Goal: Task Accomplishment & Management: Use online tool/utility

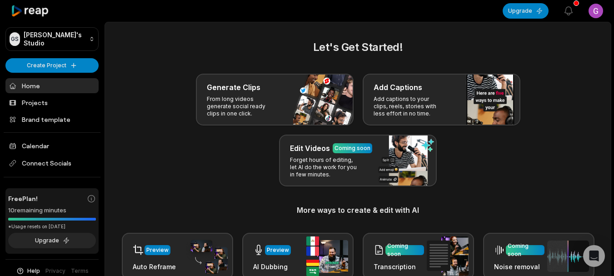
click at [36, 86] on link "Home" at bounding box center [51, 85] width 93 height 15
click at [36, 42] on html "GS [PERSON_NAME]'s Studio Create Project Home Projects Brand template Calendar …" at bounding box center [307, 138] width 614 height 276
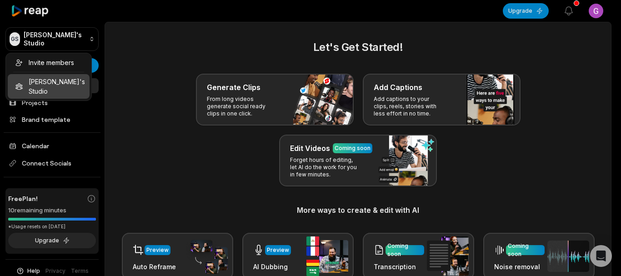
click at [46, 43] on html "GS [PERSON_NAME]'s Studio Create Project Home Projects Brand template Calendar …" at bounding box center [310, 138] width 621 height 276
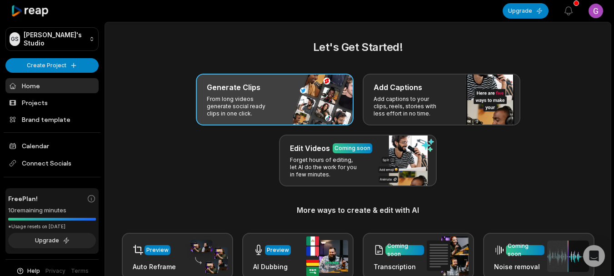
click at [246, 101] on p "From long videos generate social ready clips in one click." at bounding box center [242, 106] width 70 height 22
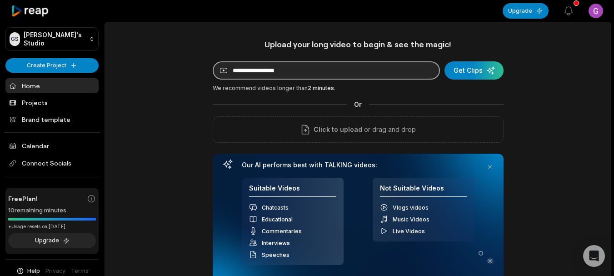
click at [298, 70] on input at bounding box center [326, 70] width 227 height 18
paste input "**********"
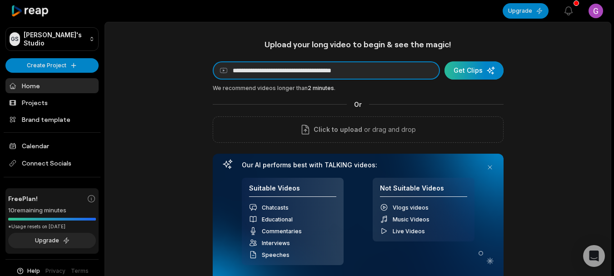
type input "**********"
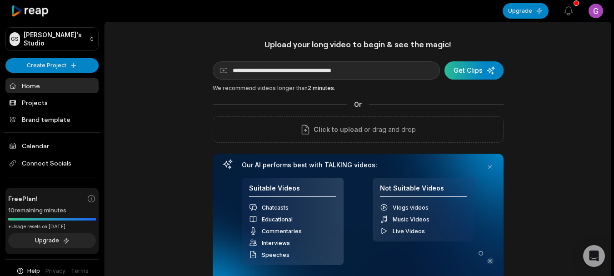
click at [466, 75] on div "submit" at bounding box center [474, 70] width 59 height 18
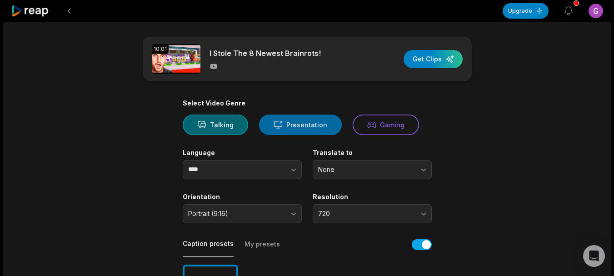
click at [286, 130] on button "Presentation" at bounding box center [300, 125] width 83 height 20
click at [290, 127] on button "Presentation" at bounding box center [300, 125] width 83 height 20
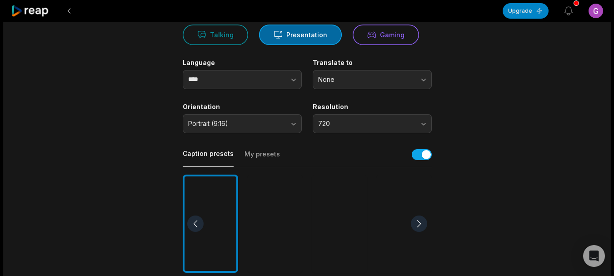
scroll to position [91, 0]
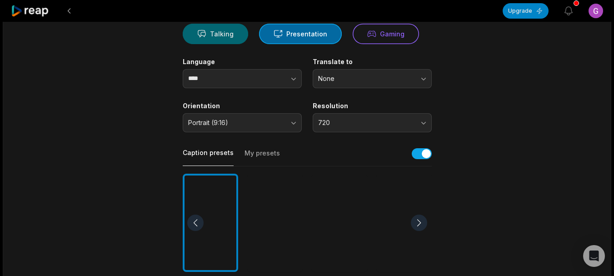
click at [217, 40] on button "Talking" at bounding box center [215, 34] width 65 height 20
click at [274, 39] on button "Presentation" at bounding box center [300, 34] width 83 height 20
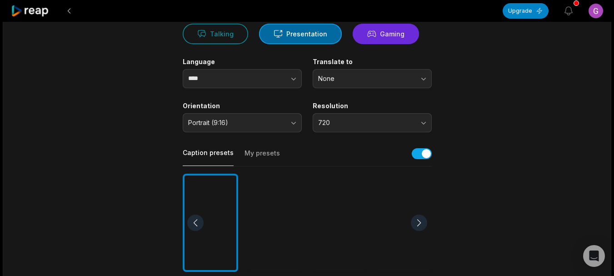
click at [367, 35] on icon at bounding box center [371, 34] width 9 height 10
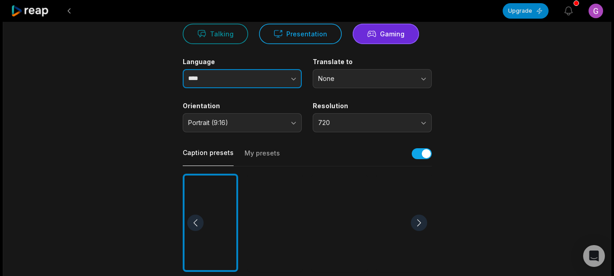
click at [248, 84] on input "****" at bounding box center [242, 78] width 119 height 19
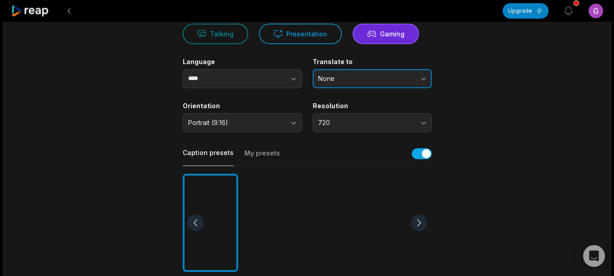
click at [351, 80] on span "None" at bounding box center [365, 79] width 95 height 8
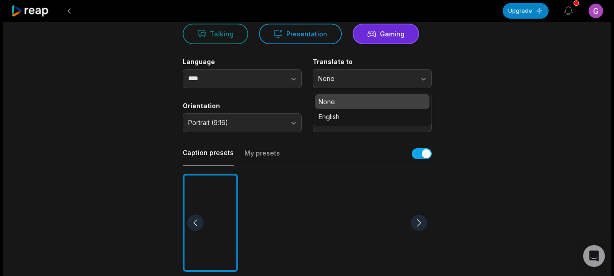
click at [331, 105] on p "None" at bounding box center [372, 102] width 107 height 10
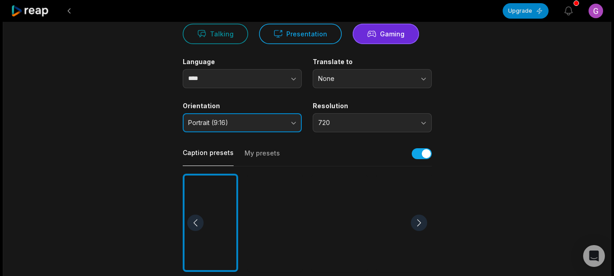
click at [248, 121] on span "Portrait (9:16)" at bounding box center [235, 123] width 95 height 8
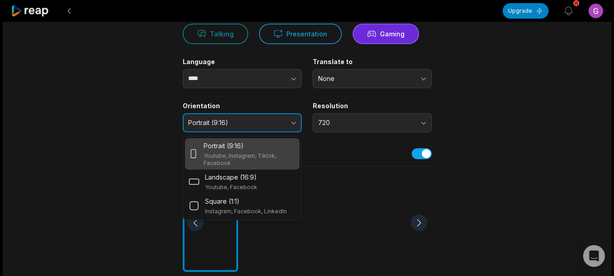
click at [248, 121] on span "Portrait (9:16)" at bounding box center [235, 123] width 95 height 8
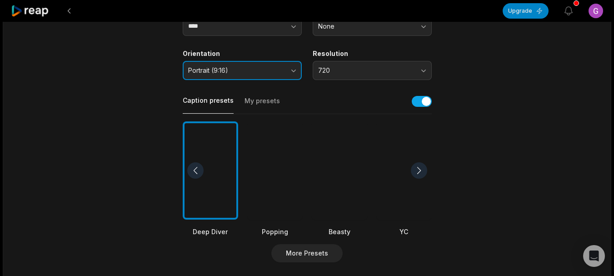
scroll to position [182, 0]
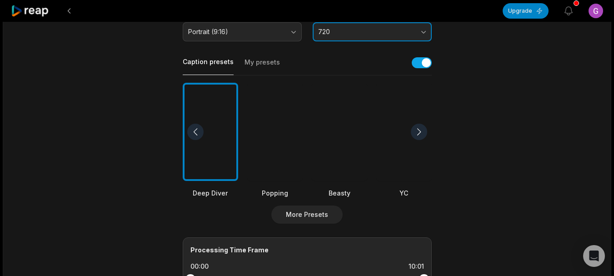
click at [330, 40] on button "720" at bounding box center [372, 31] width 119 height 19
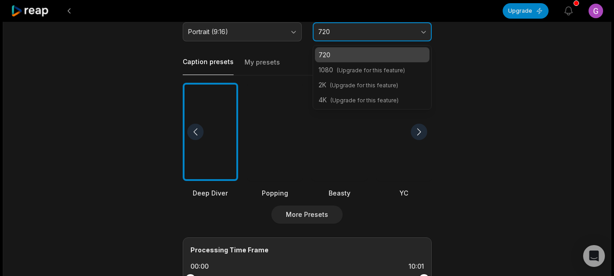
click at [330, 40] on button "720" at bounding box center [372, 31] width 119 height 19
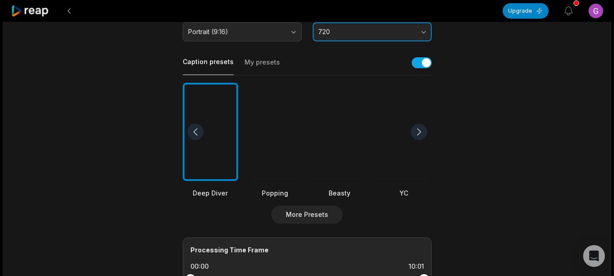
click at [331, 34] on span "720" at bounding box center [365, 32] width 95 height 8
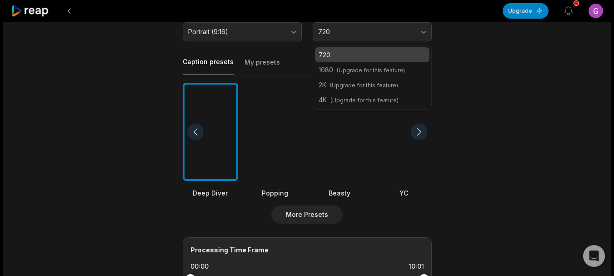
click at [279, 72] on div "Caption presets My presets" at bounding box center [307, 65] width 249 height 20
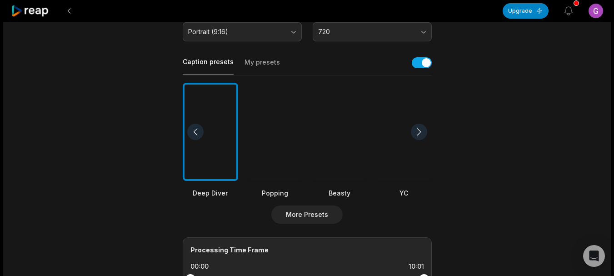
click at [335, 147] on div at bounding box center [339, 132] width 55 height 99
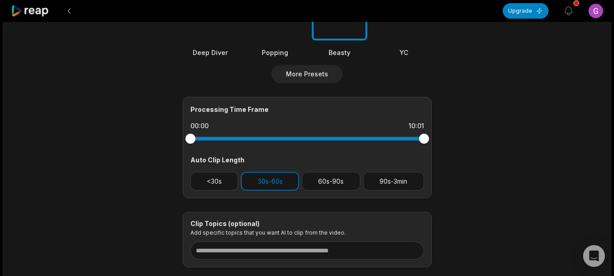
scroll to position [364, 0]
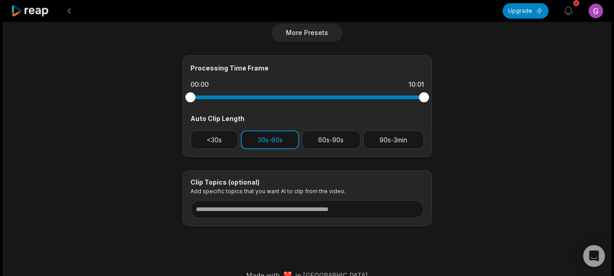
click at [277, 144] on button "30s-60s" at bounding box center [270, 139] width 58 height 19
click at [280, 140] on button "30s-60s" at bounding box center [270, 139] width 58 height 19
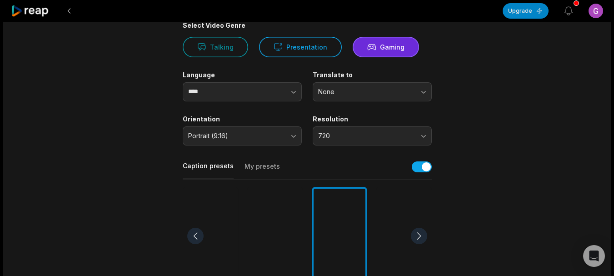
scroll to position [0, 0]
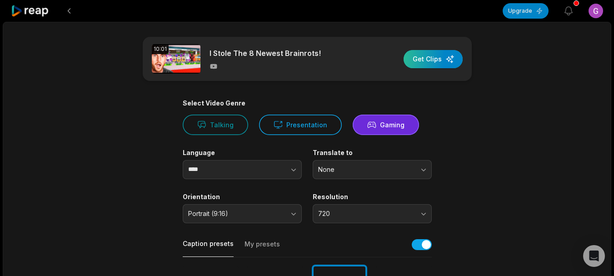
click at [437, 61] on div "button" at bounding box center [433, 59] width 59 height 18
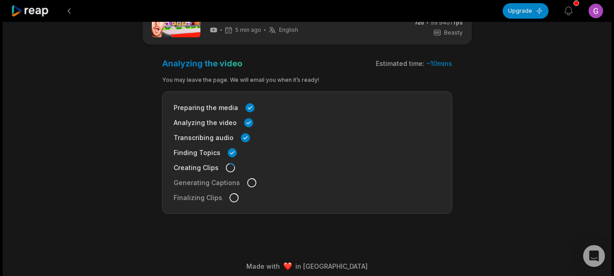
scroll to position [43, 0]
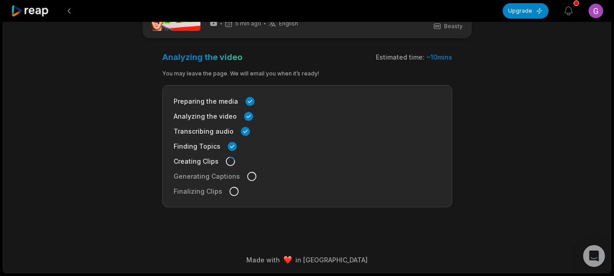
drag, startPoint x: 429, startPoint y: 58, endPoint x: 451, endPoint y: 55, distance: 22.5
click at [451, 55] on span "~ 10 mins" at bounding box center [439, 57] width 26 height 8
click at [466, 67] on main "10:01 I Stole The 8 Newest Brainrots! 5 min ago English en 00:00 - 10:01 Portra…" at bounding box center [307, 100] width 440 height 213
drag, startPoint x: 380, startPoint y: 60, endPoint x: 456, endPoint y: 55, distance: 77.0
click at [456, 55] on main "10:01 I Stole The 8 Newest Brainrots! 6 min ago English en 00:00 - 10:01 Portra…" at bounding box center [307, 100] width 440 height 213
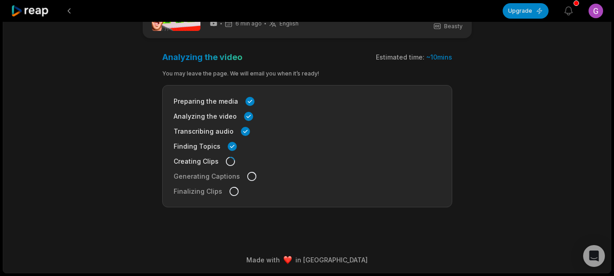
drag, startPoint x: 456, startPoint y: 61, endPoint x: 424, endPoint y: 67, distance: 33.2
click at [456, 62] on main "10:01 I Stole The 8 Newest Brainrots! 6 min ago English en 00:00 - 10:01 Portra…" at bounding box center [307, 100] width 440 height 213
click at [329, 71] on div "You may leave the page. We will email you when it’s ready!" at bounding box center [307, 74] width 290 height 8
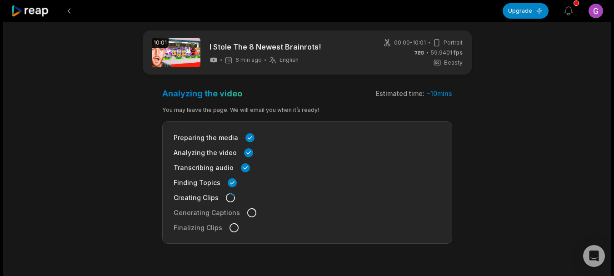
scroll to position [0, 0]
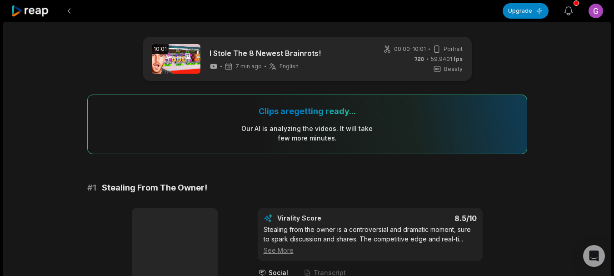
click at [571, 9] on icon "button" at bounding box center [568, 10] width 11 height 11
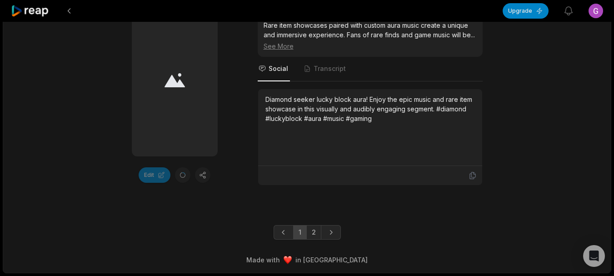
scroll to position [2507, 0]
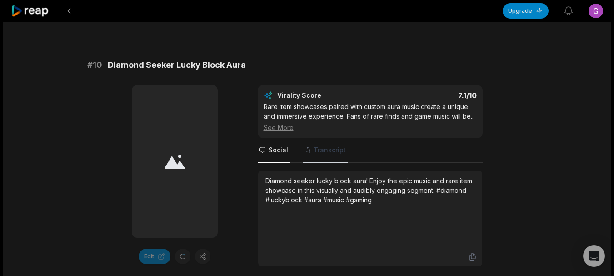
click at [323, 155] on span "Transcript" at bounding box center [330, 149] width 32 height 9
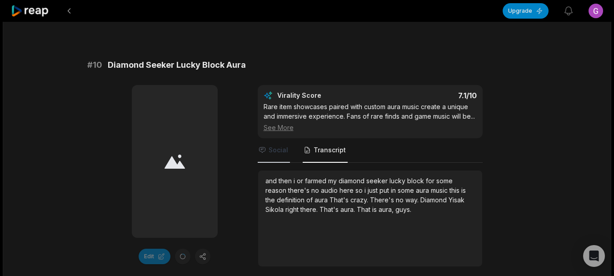
click at [282, 155] on span "Social" at bounding box center [279, 149] width 20 height 9
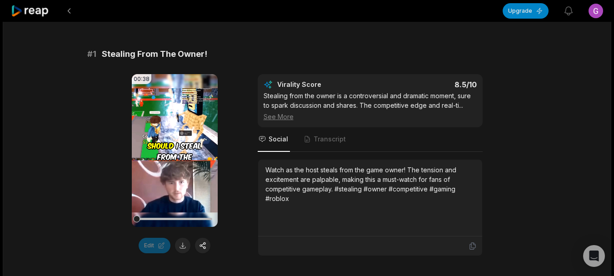
scroll to position [136, 0]
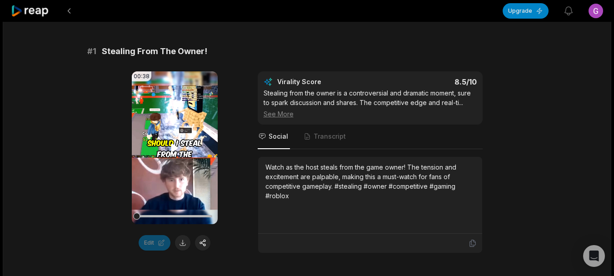
click at [175, 146] on icon at bounding box center [174, 148] width 7 height 8
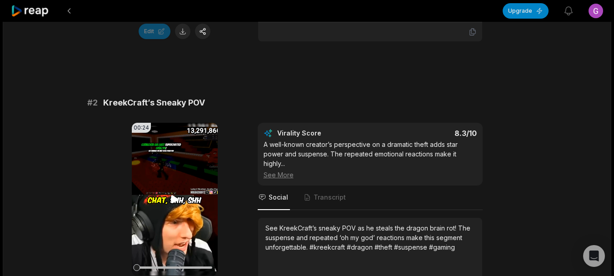
scroll to position [364, 0]
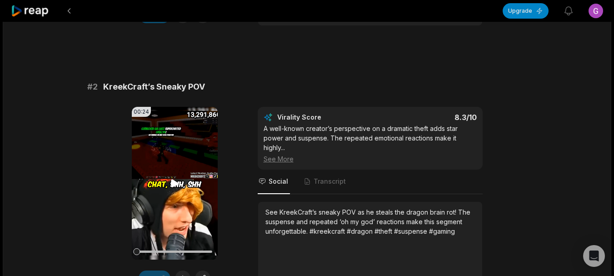
click at [171, 184] on icon at bounding box center [174, 184] width 7 height 8
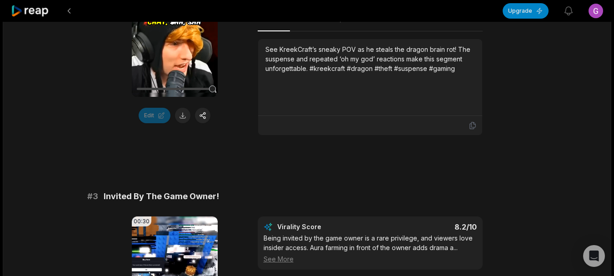
scroll to position [637, 0]
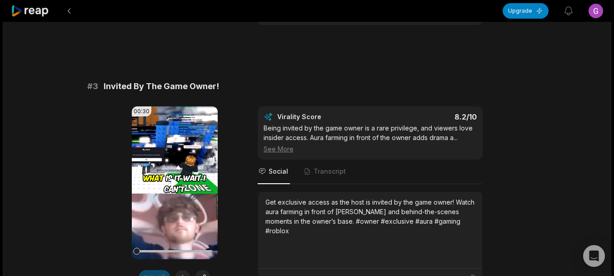
click at [167, 189] on video "Your browser does not support mp4 format." at bounding box center [175, 182] width 86 height 153
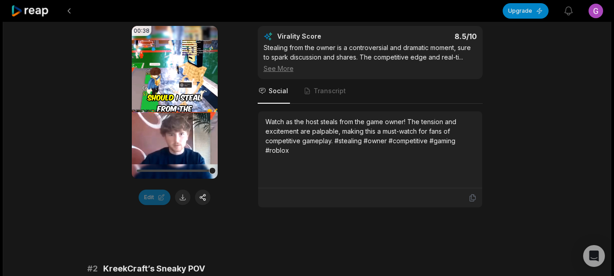
scroll to position [91, 0]
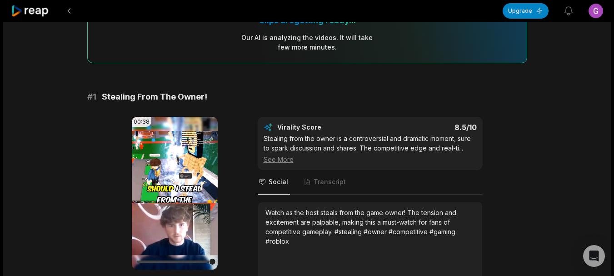
click at [178, 196] on icon at bounding box center [174, 193] width 11 height 11
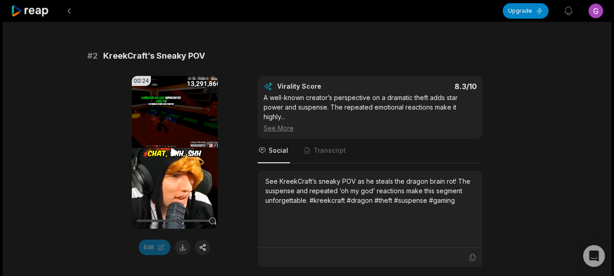
scroll to position [409, 0]
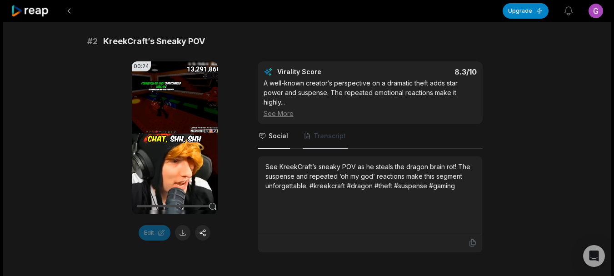
click at [318, 130] on span "Transcript" at bounding box center [325, 136] width 45 height 25
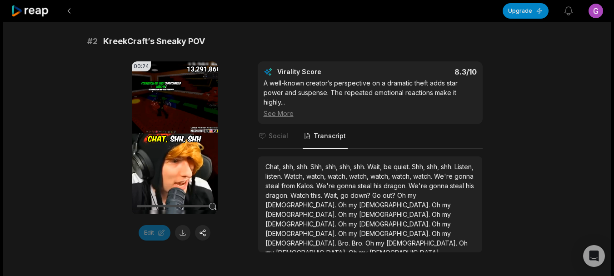
click at [316, 186] on span "Kalos." at bounding box center [307, 186] width 20 height 8
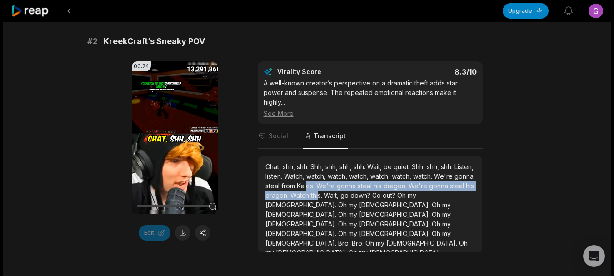
drag, startPoint x: 348, startPoint y: 189, endPoint x: 366, endPoint y: 195, distance: 19.7
click at [366, 195] on div "Chat, shh, shh. Shh, shh, shh, shh. Wait, be quiet. Shh, shh, shh. Listen, list…" at bounding box center [371, 209] width 210 height 95
click at [324, 195] on span "this." at bounding box center [317, 195] width 13 height 8
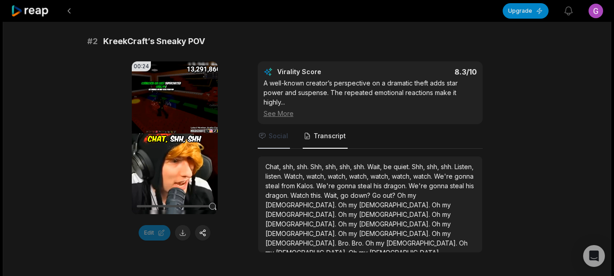
click at [279, 139] on span "Social" at bounding box center [279, 135] width 20 height 9
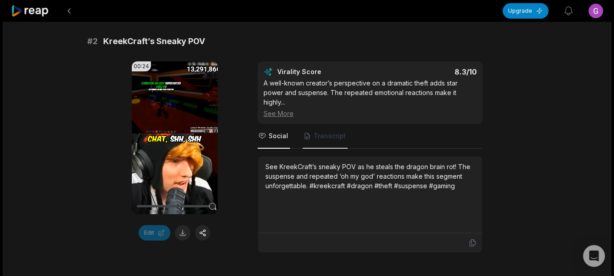
click at [326, 140] on span "Transcript" at bounding box center [330, 135] width 32 height 9
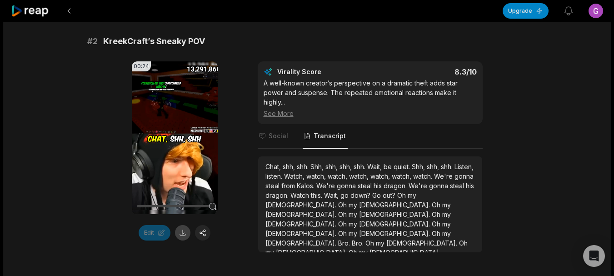
click at [181, 232] on button at bounding box center [182, 232] width 15 height 15
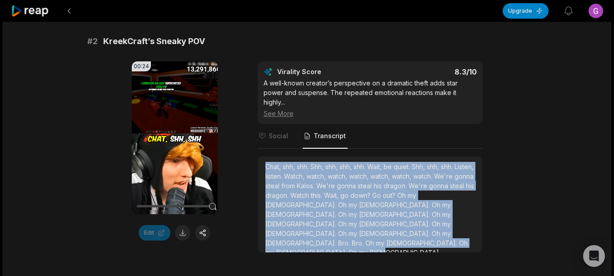
drag, startPoint x: 266, startPoint y: 167, endPoint x: 311, endPoint y: 231, distance: 78.2
click at [311, 231] on div "Chat, shh, shh. Shh, shh, shh, shh. Wait, be quiet. Shh, shh, shh. Listen, list…" at bounding box center [371, 204] width 210 height 85
copy div "Chat, shh, shh. Shh, shh, shh, shh. Wait, be quiet. Shh, shh, shh. Listen, list…"
click at [281, 185] on span "steal" at bounding box center [274, 186] width 16 height 8
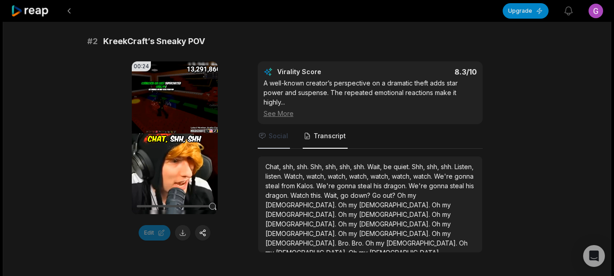
click at [283, 139] on span "Social" at bounding box center [279, 135] width 20 height 9
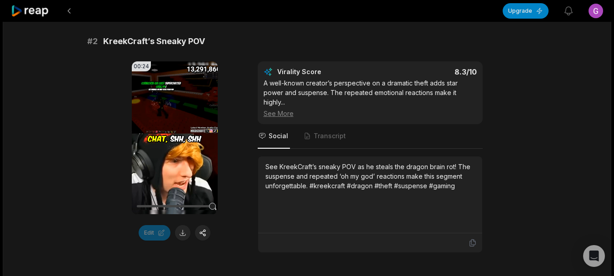
click at [369, 185] on div "See KreekCraft’s sneaky POV as he steals the dragon brain rot! The suspense and…" at bounding box center [371, 176] width 210 height 29
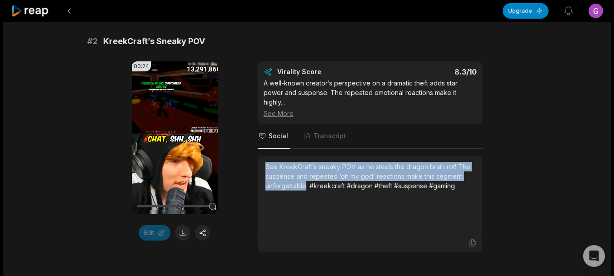
drag, startPoint x: 266, startPoint y: 163, endPoint x: 304, endPoint y: 183, distance: 42.7
click at [304, 183] on div "See KreekCraft’s sneaky POV as he steals the dragon brain rot! The suspense and…" at bounding box center [371, 176] width 210 height 29
copy div "See KreekCraft’s sneaky POV as he steals the dragon brain rot! The suspense and…"
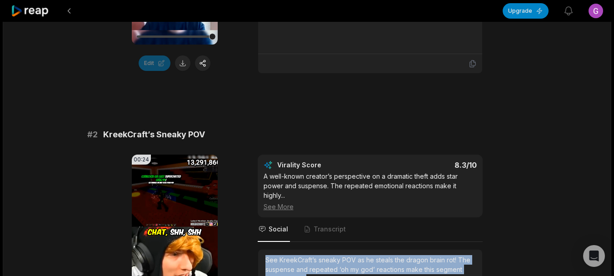
scroll to position [182, 0]
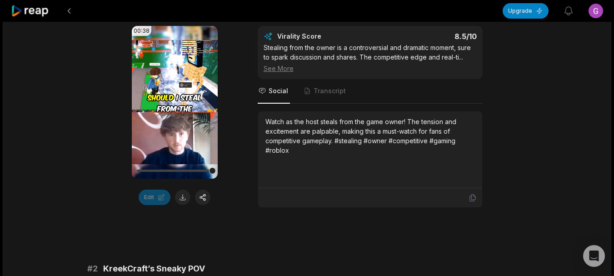
click at [267, 125] on div "Watch as the host steals from the game owner! The tension and excitement are pa…" at bounding box center [371, 136] width 210 height 38
drag, startPoint x: 263, startPoint y: 123, endPoint x: 278, endPoint y: 123, distance: 15.0
click at [278, 123] on div "Watch as the host steals from the game owner! The tension and excitement are pa…" at bounding box center [370, 149] width 224 height 77
click at [278, 123] on div "Watch as the host steals from the game owner! The tension and excitement are pa…" at bounding box center [371, 136] width 210 height 38
drag, startPoint x: 266, startPoint y: 123, endPoint x: 337, endPoint y: 125, distance: 71.9
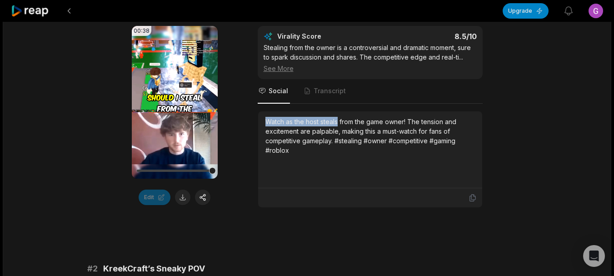
click at [337, 125] on div "Watch as the host steals from the game owner! The tension and excitement are pa…" at bounding box center [371, 136] width 210 height 38
click at [336, 125] on div "Watch as the host steals from the game owner! The tension and excitement are pa…" at bounding box center [371, 136] width 210 height 38
drag, startPoint x: 405, startPoint y: 123, endPoint x: 264, endPoint y: 121, distance: 141.0
click at [264, 121] on div "Watch as the host steals from the game owner! The tension and excitement are pa…" at bounding box center [370, 149] width 224 height 77
click at [283, 125] on div "Watch as the host steals from the game owner! The tension and excitement are pa…" at bounding box center [371, 136] width 210 height 38
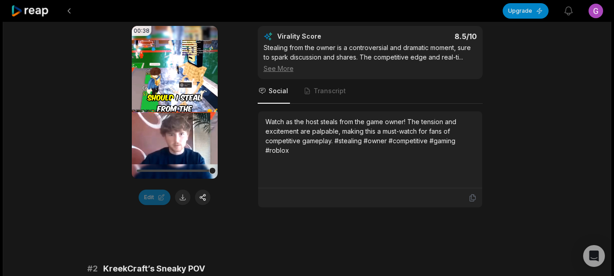
click at [172, 103] on icon at bounding box center [174, 103] width 7 height 8
